Goal: Check status

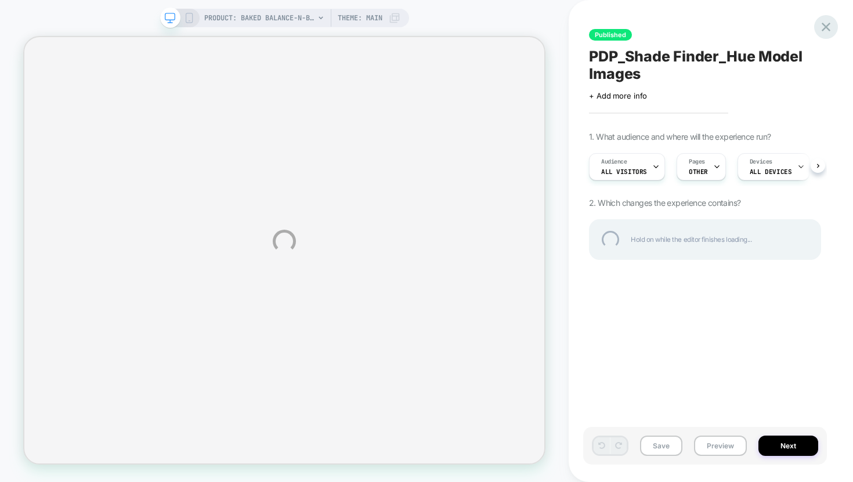
click at [833, 30] on div at bounding box center [826, 27] width 24 height 24
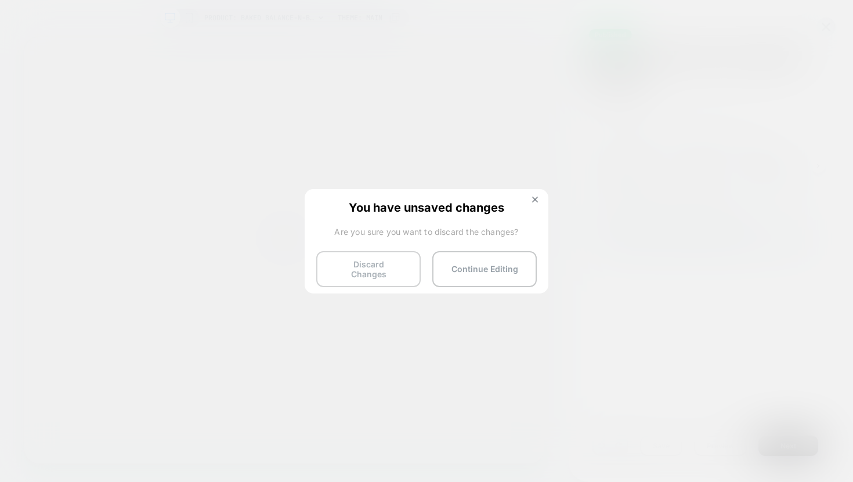
click at [396, 272] on button "Discard Changes" at bounding box center [368, 269] width 104 height 36
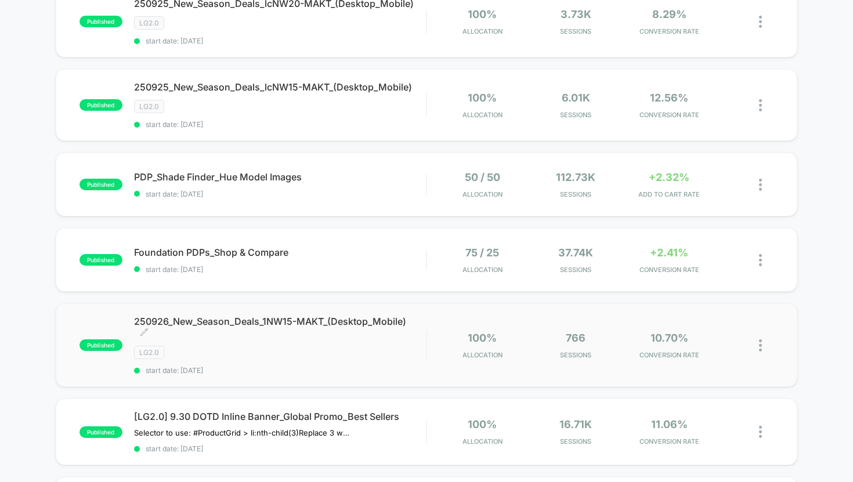
scroll to position [686, 0]
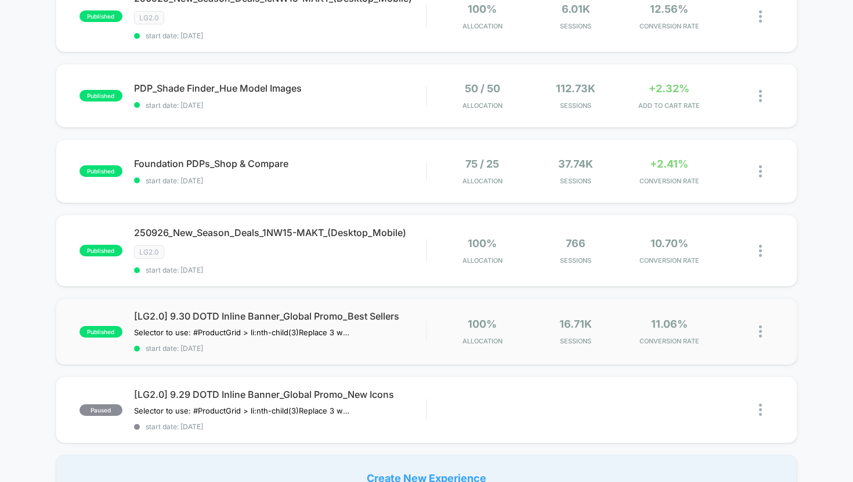
click at [282, 299] on div "published [LG2.0] 9.30 DOTD Inline Banner_Global Promo_Best Sellers Selector to…" at bounding box center [427, 331] width 742 height 67
